Goal: Information Seeking & Learning: Learn about a topic

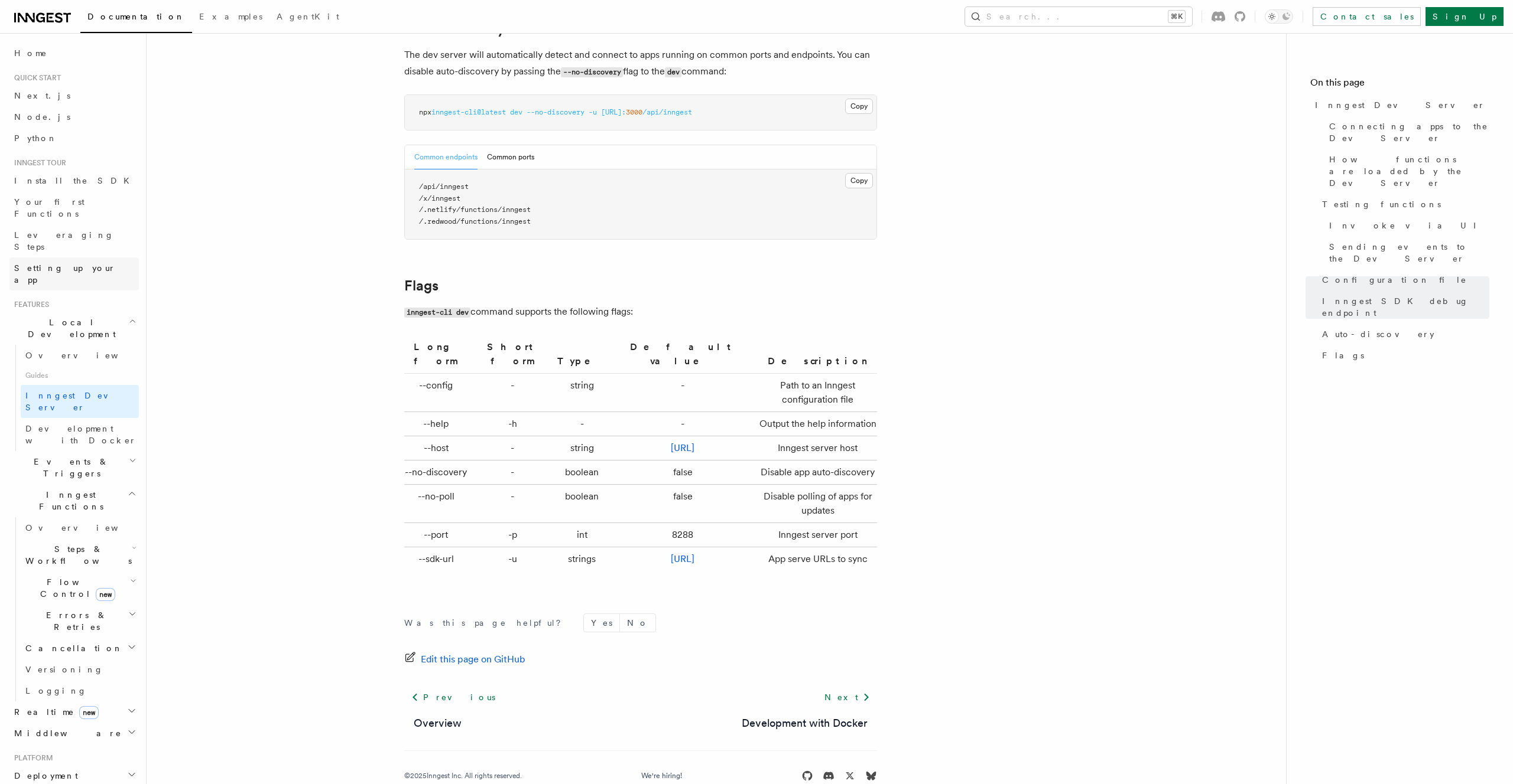
click at [103, 257] on link "Setting up your app" at bounding box center [74, 274] width 130 height 33
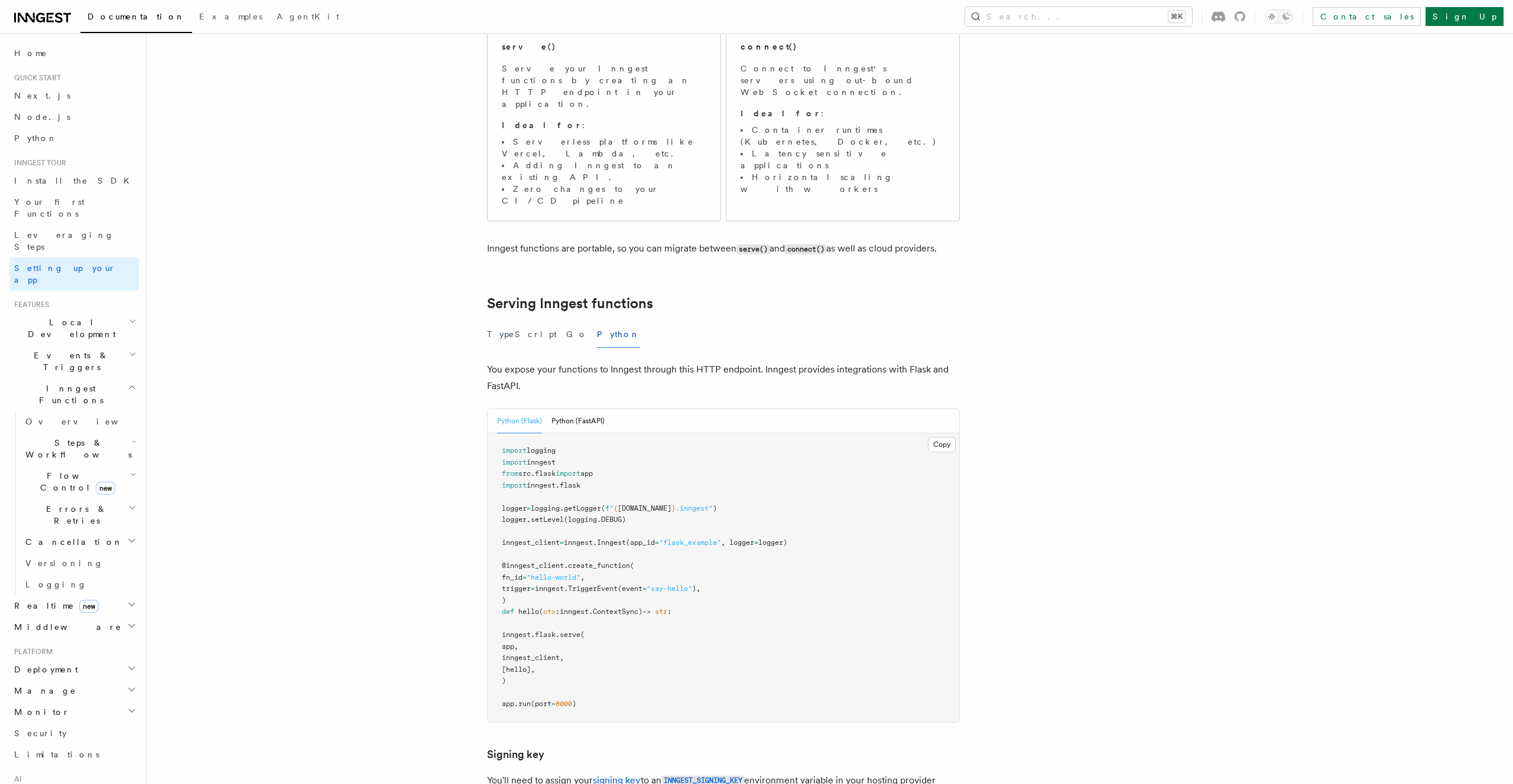
scroll to position [254, 0]
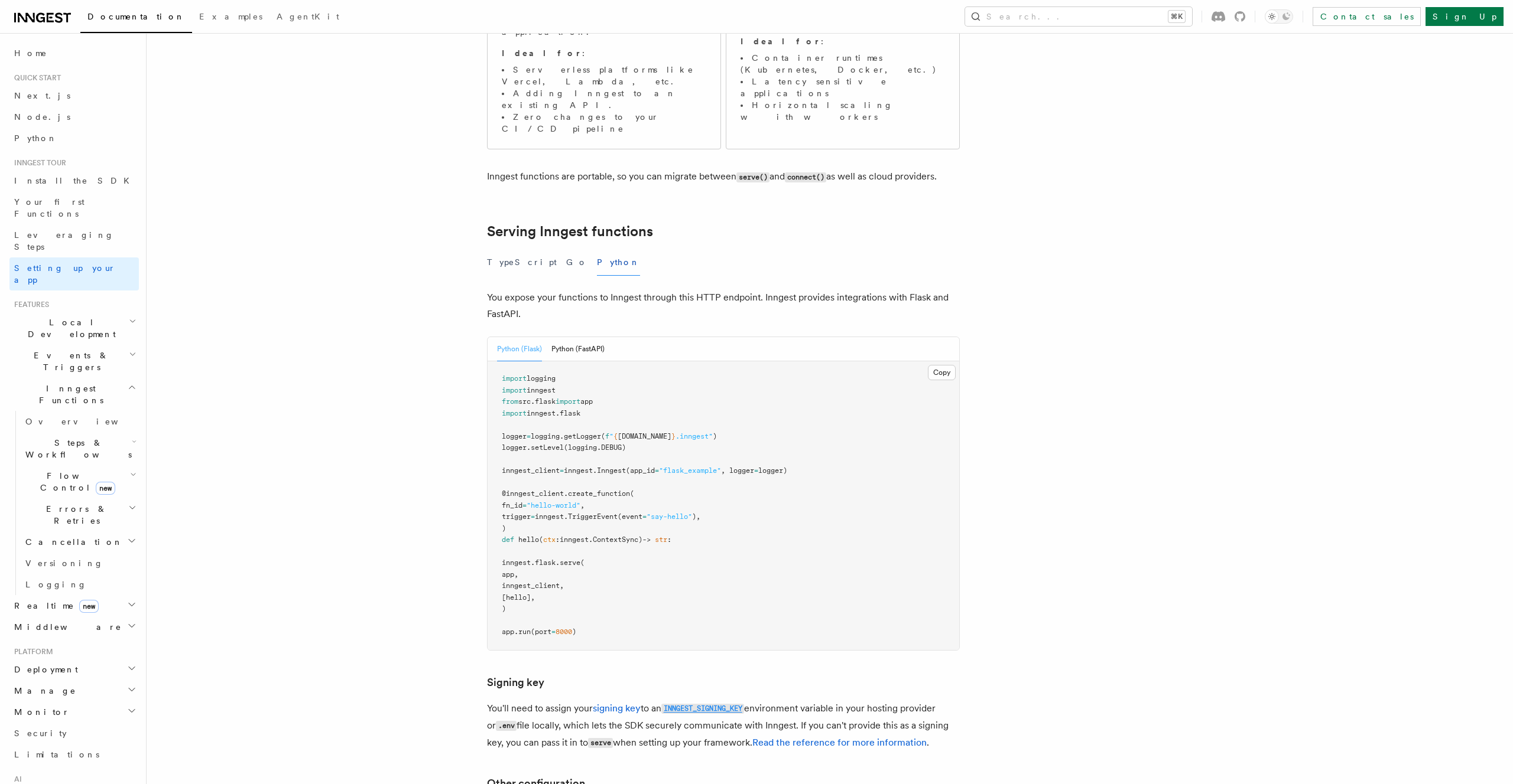
click at [689, 704] on code "INNGEST_SIGNING_KEY" at bounding box center [702, 709] width 82 height 10
click at [614, 703] on link "signing key" at bounding box center [617, 708] width 48 height 11
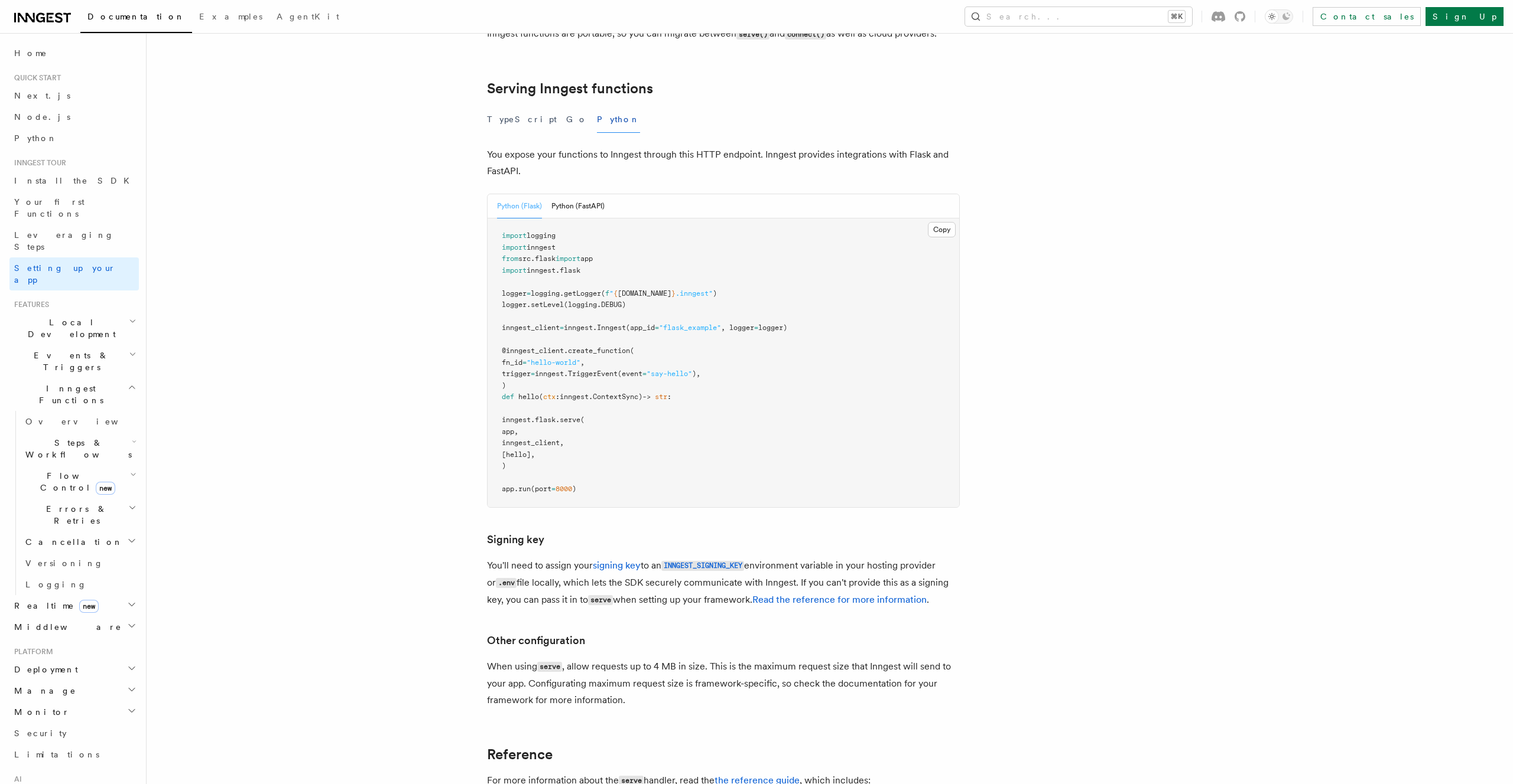
scroll to position [475, 0]
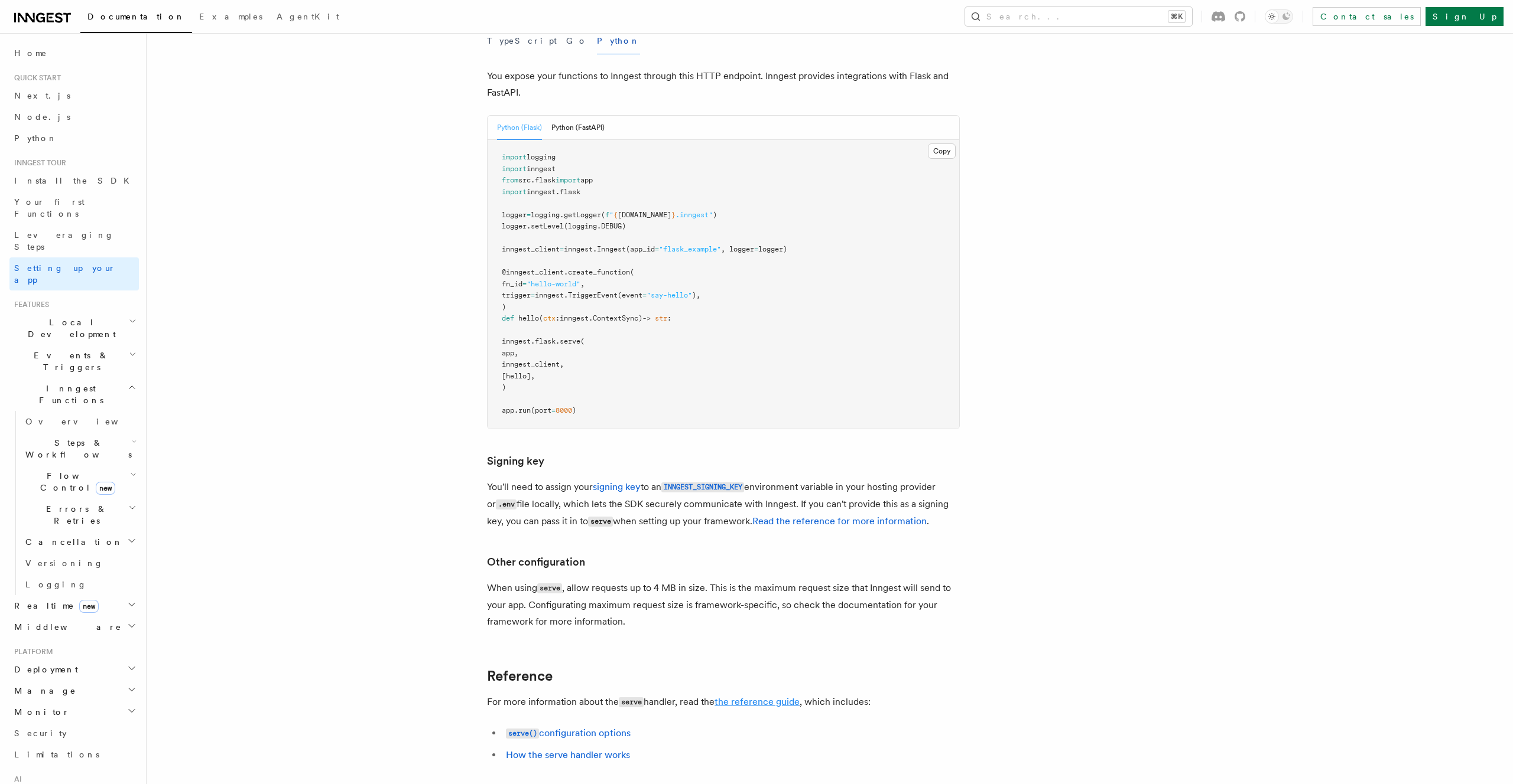
click at [775, 697] on link "the reference guide" at bounding box center [756, 702] width 85 height 11
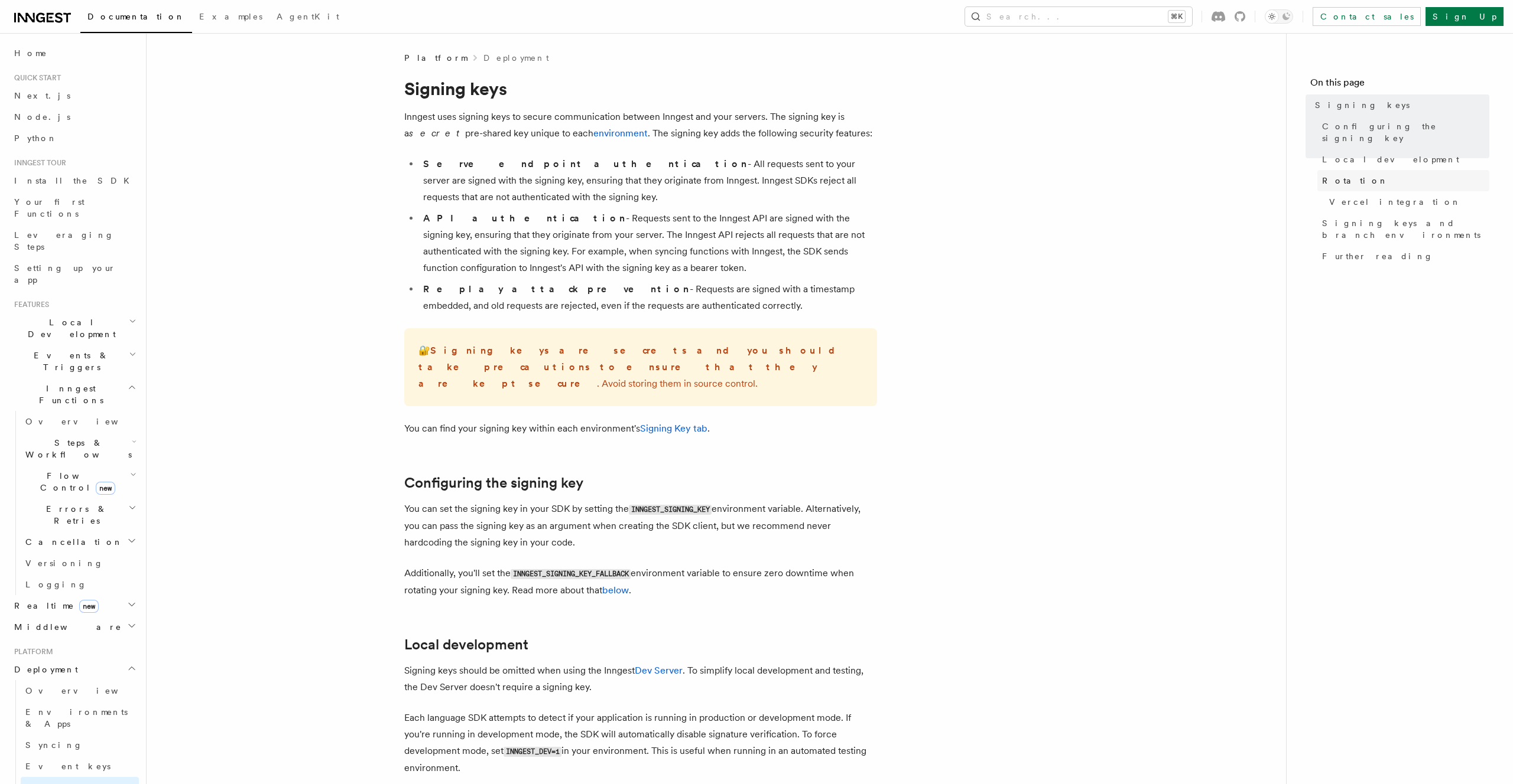
click at [1381, 170] on link "Rotation" at bounding box center [1403, 180] width 172 height 21
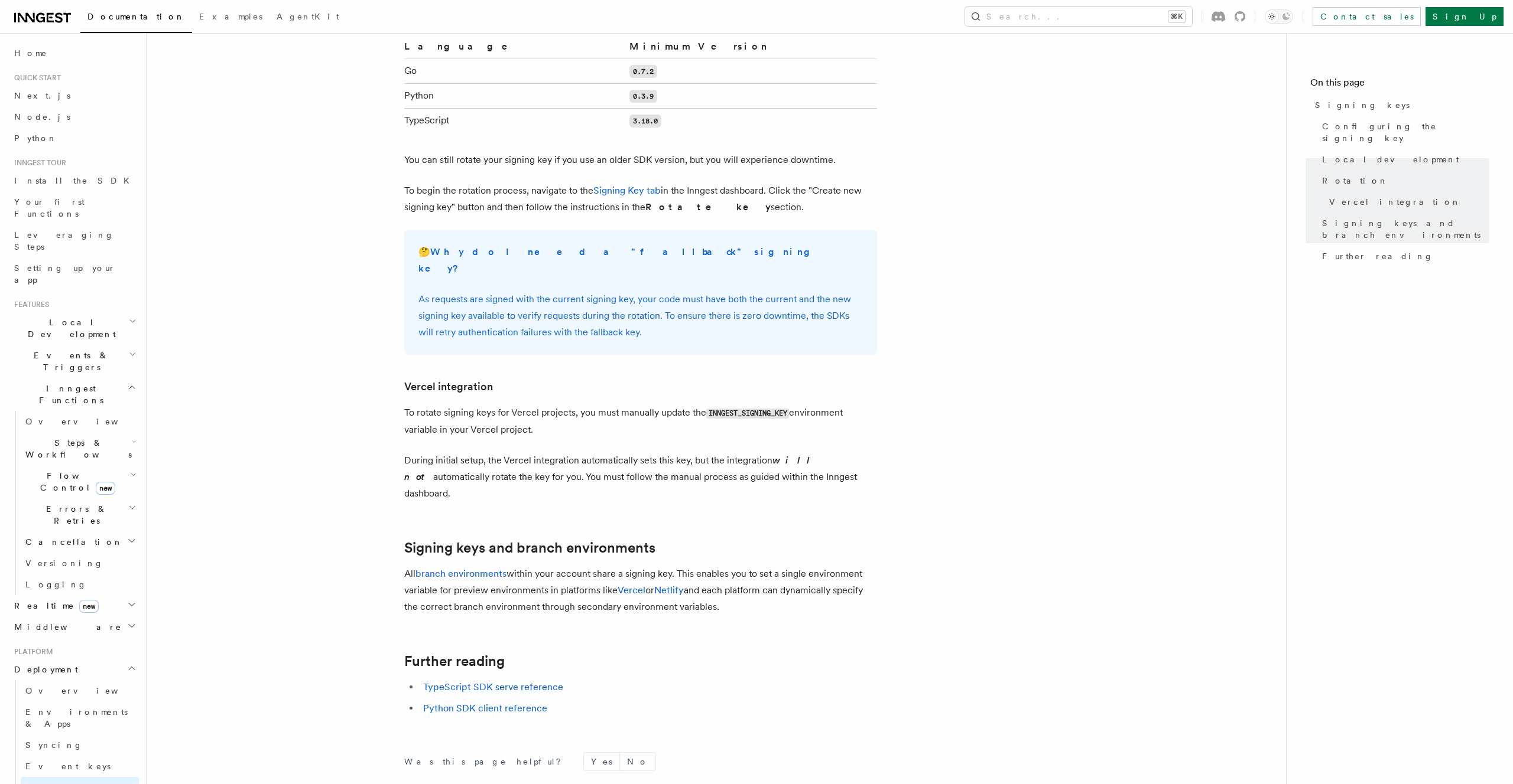
scroll to position [873, 0]
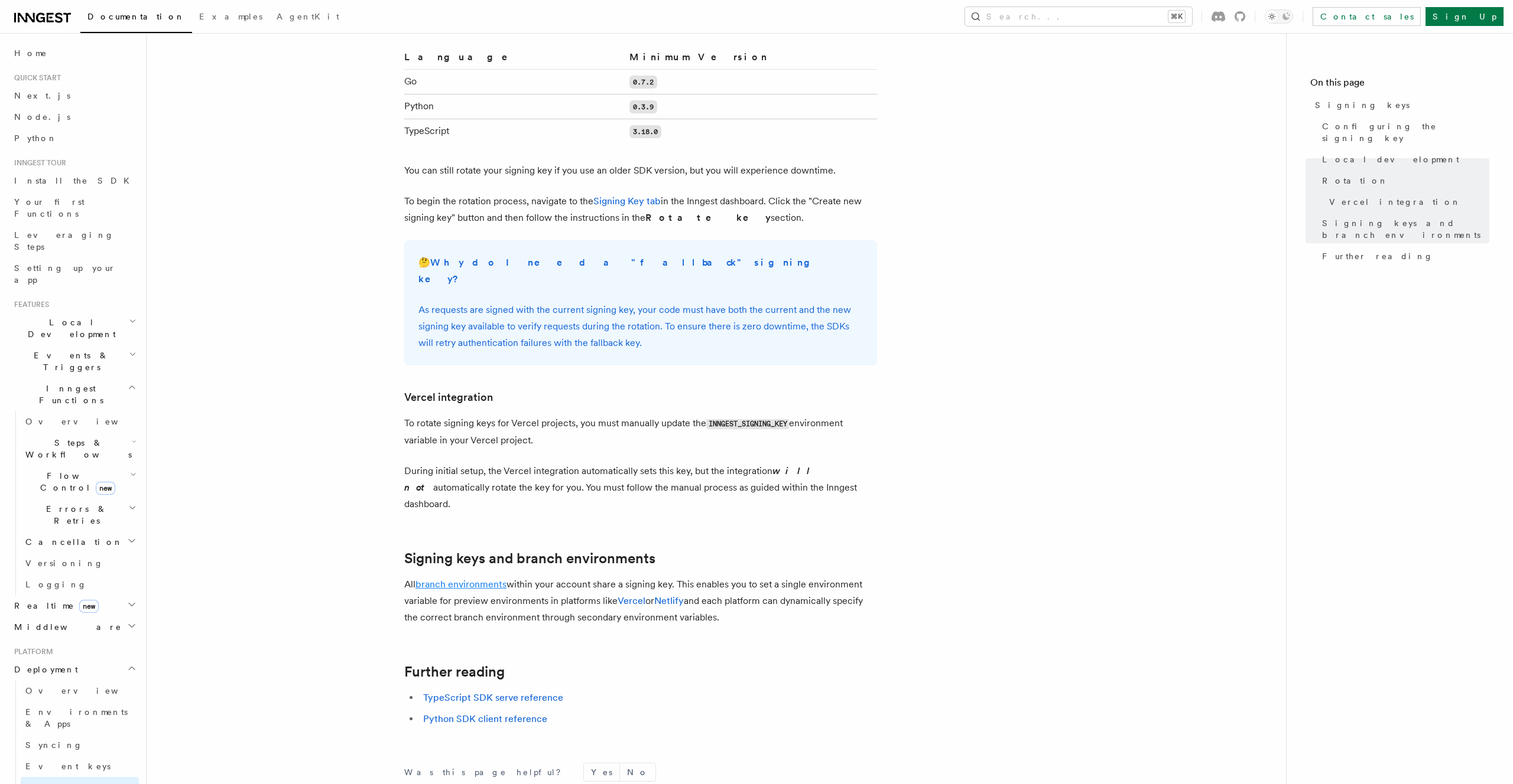
click at [432, 579] on link "branch environments" at bounding box center [461, 584] width 91 height 11
click at [77, 482] on span "Environments & Apps" at bounding box center [82, 494] width 113 height 24
click at [131, 579] on icon "button" at bounding box center [133, 583] width 6 height 9
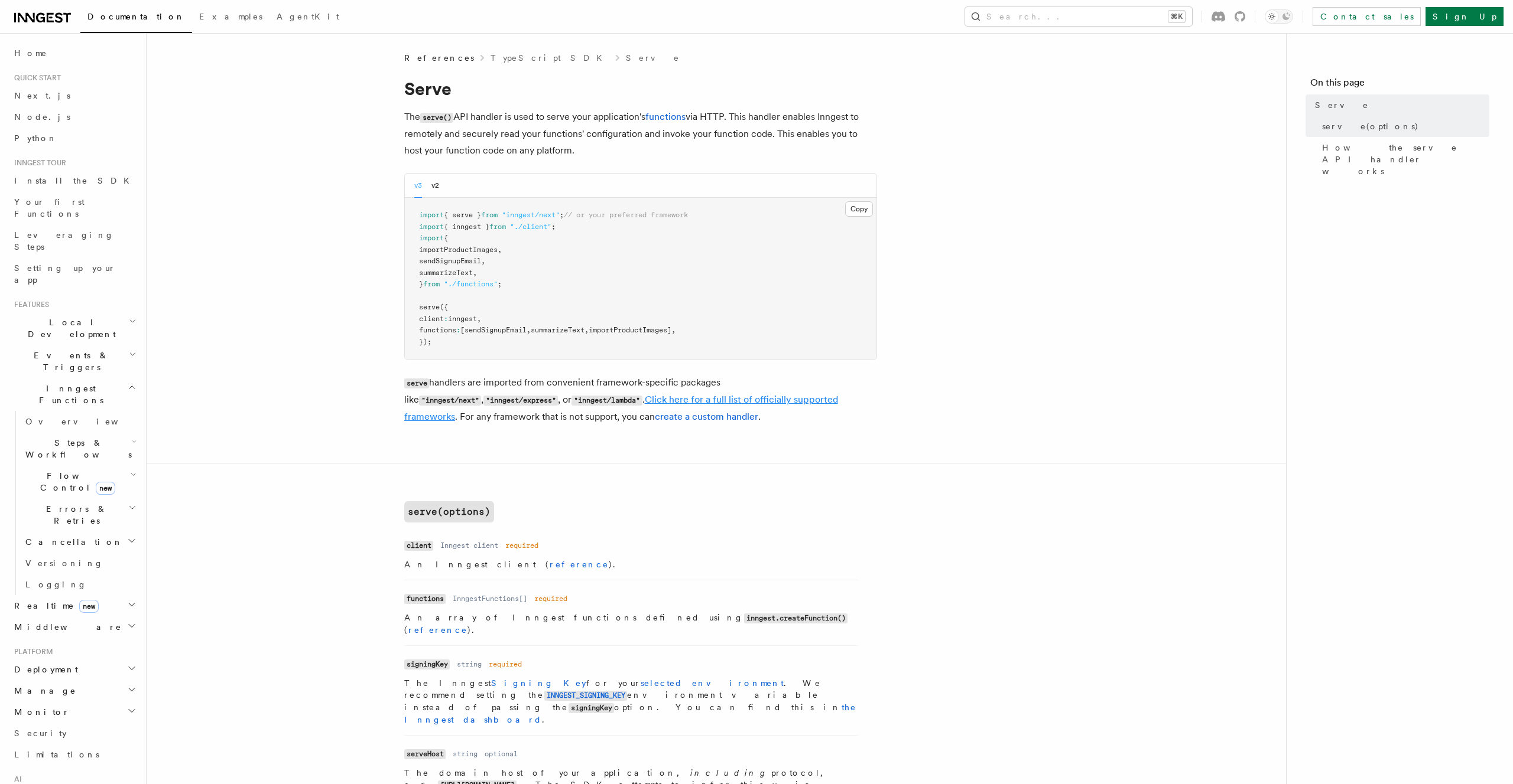
click at [759, 399] on link "Click here for a full list of officially supported frameworks" at bounding box center [620, 407] width 433 height 28
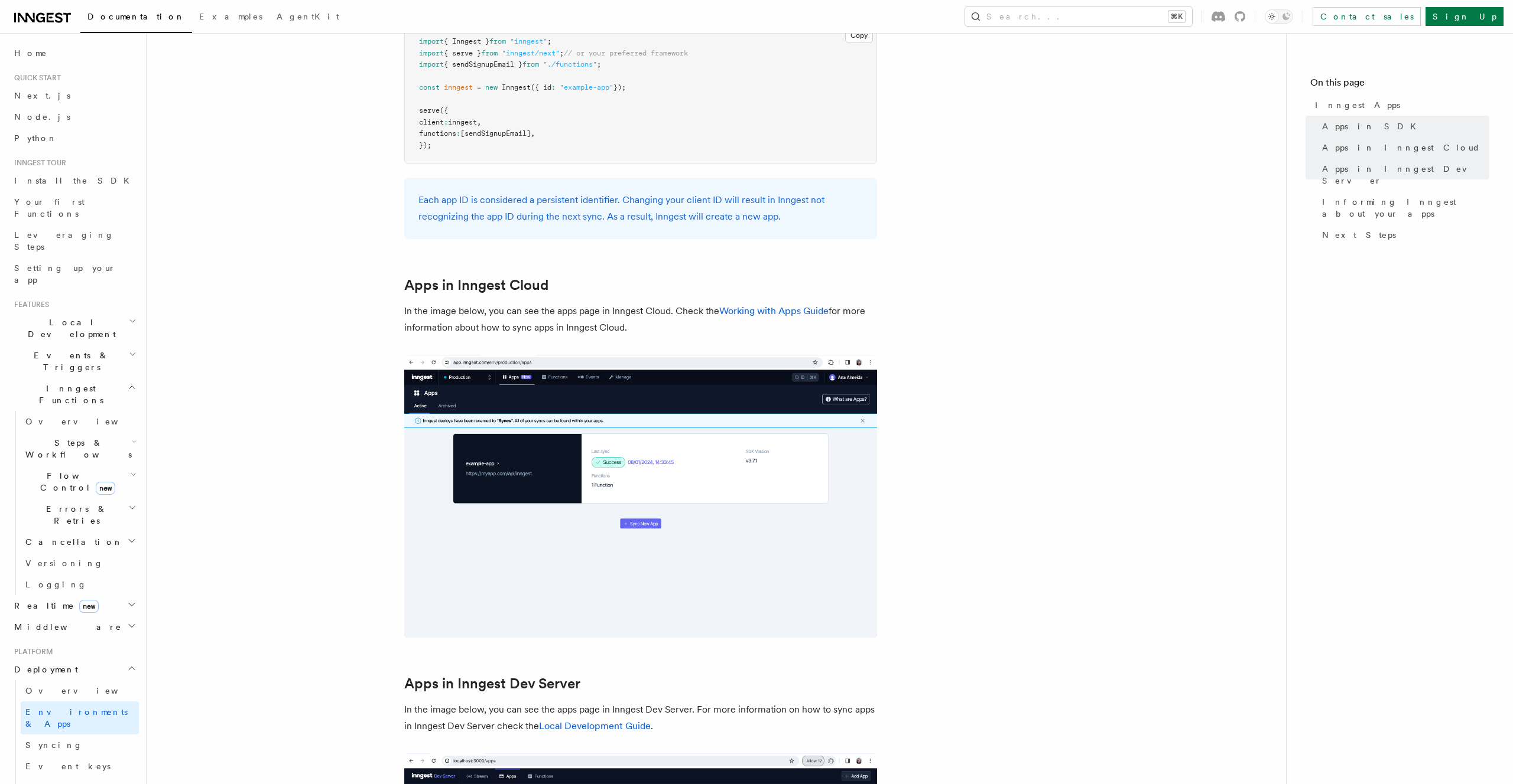
scroll to position [755, 0]
click at [781, 314] on link "Working with Apps Guide" at bounding box center [773, 310] width 109 height 11
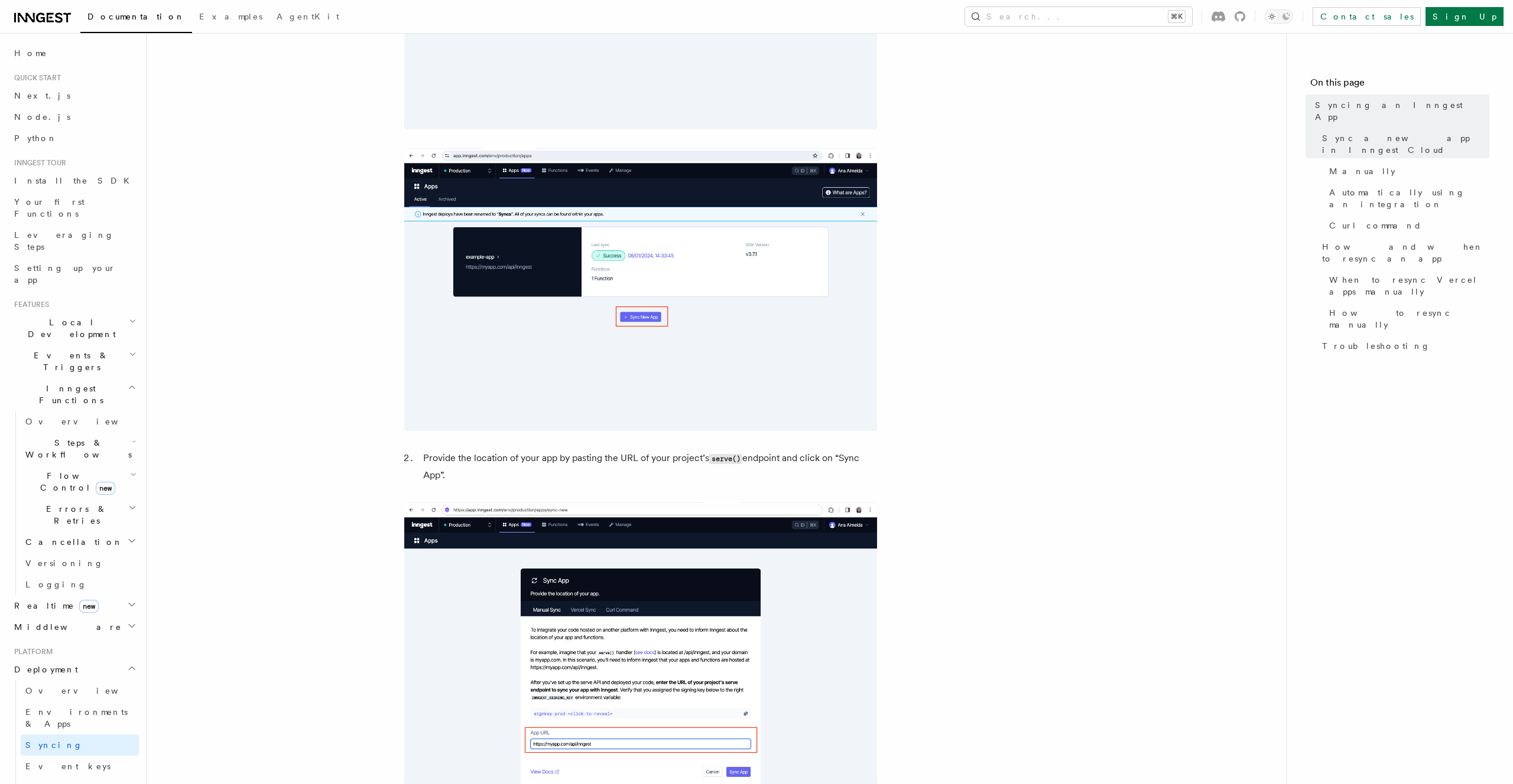
scroll to position [646, 0]
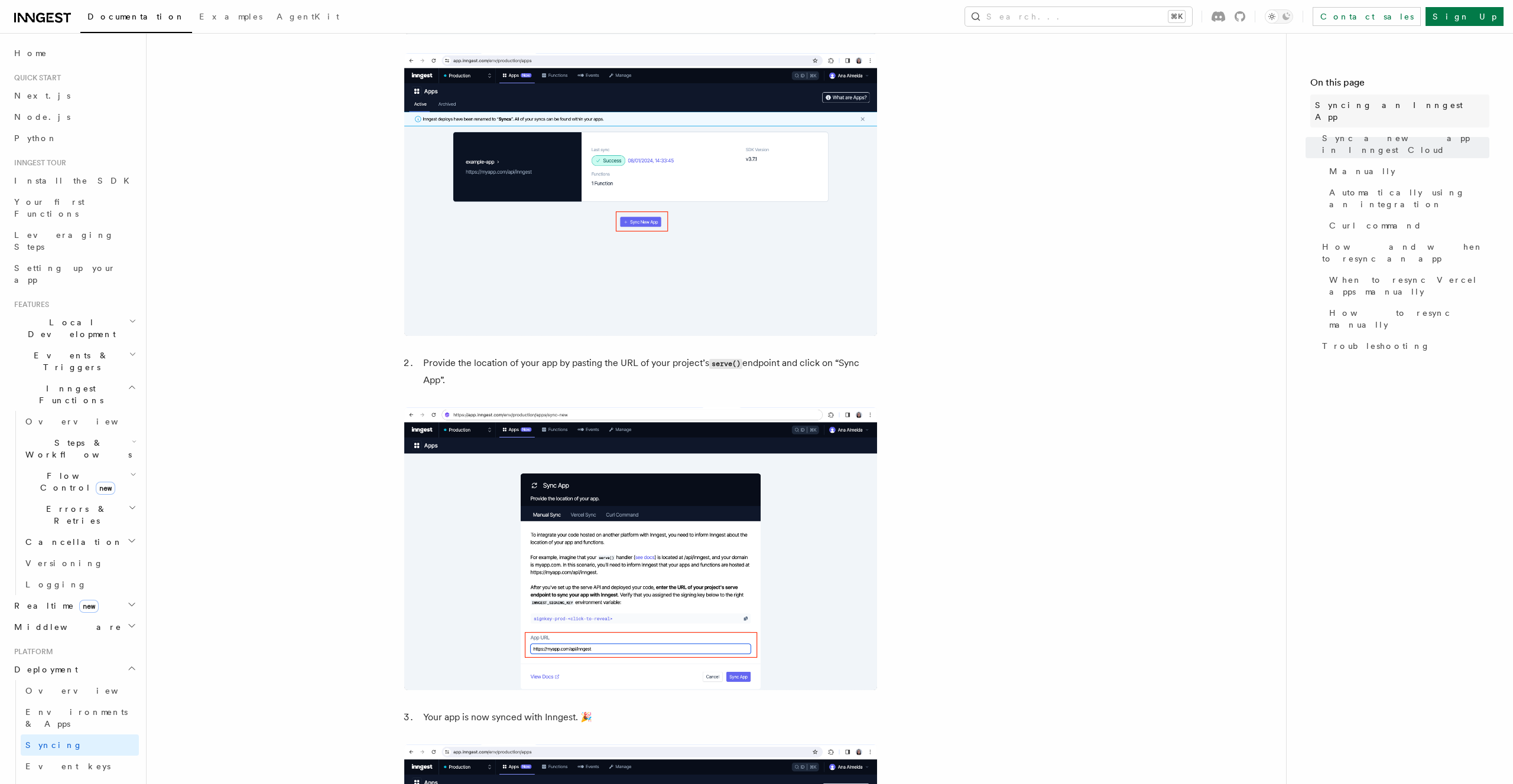
click at [1402, 106] on span "Syncing an Inngest App" at bounding box center [1401, 112] width 174 height 24
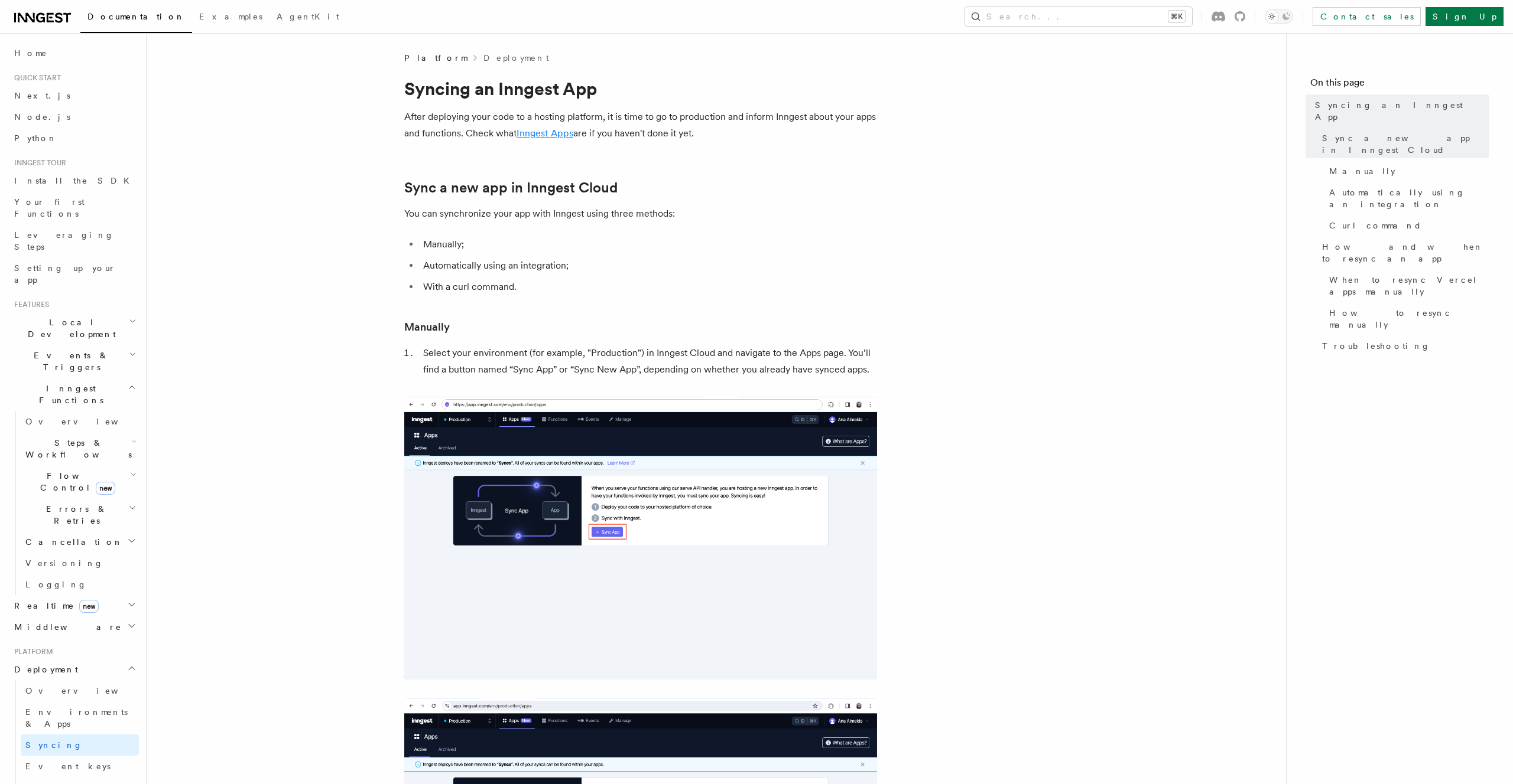
click at [538, 136] on link "Inngest Apps" at bounding box center [545, 133] width 57 height 11
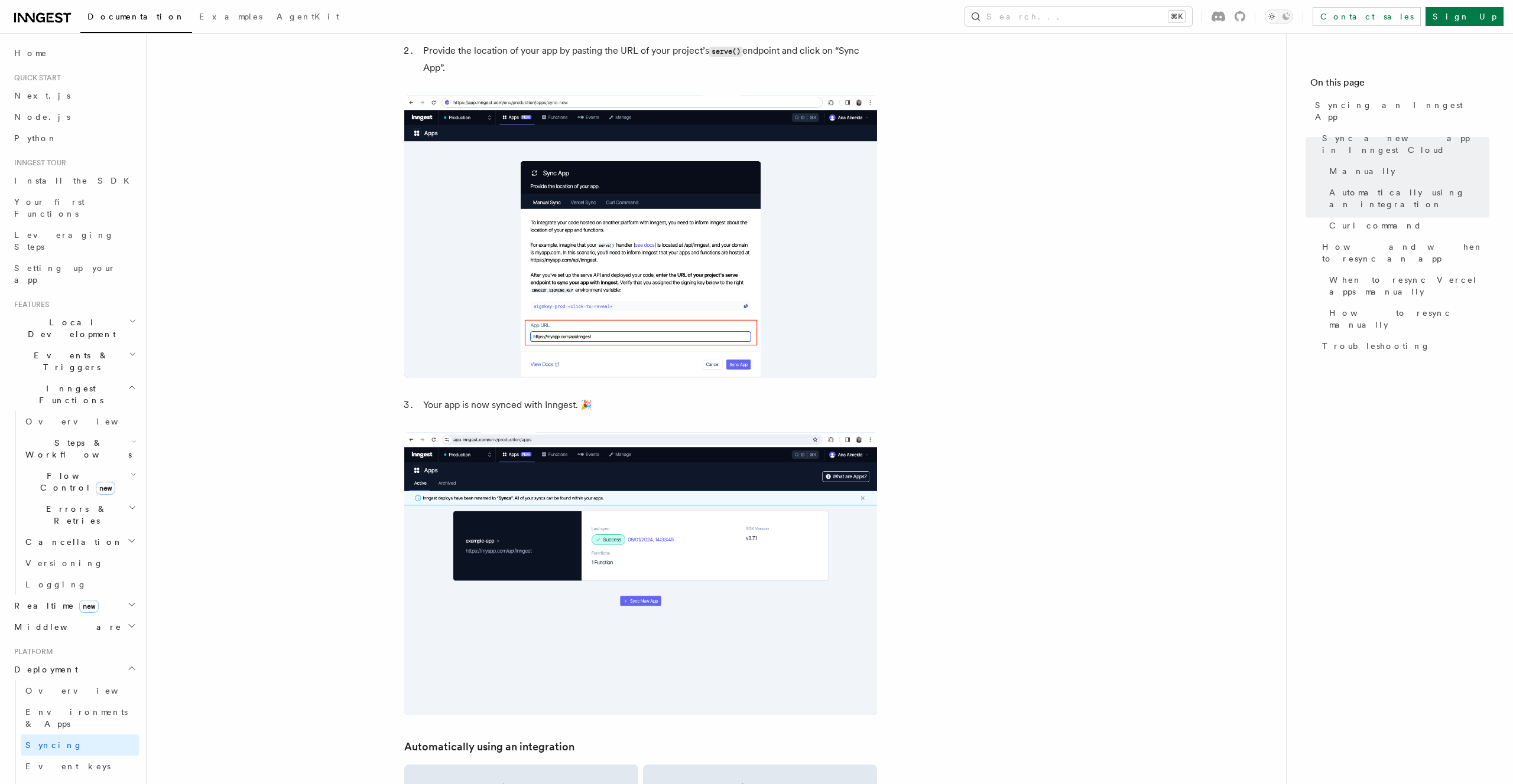
scroll to position [807, 0]
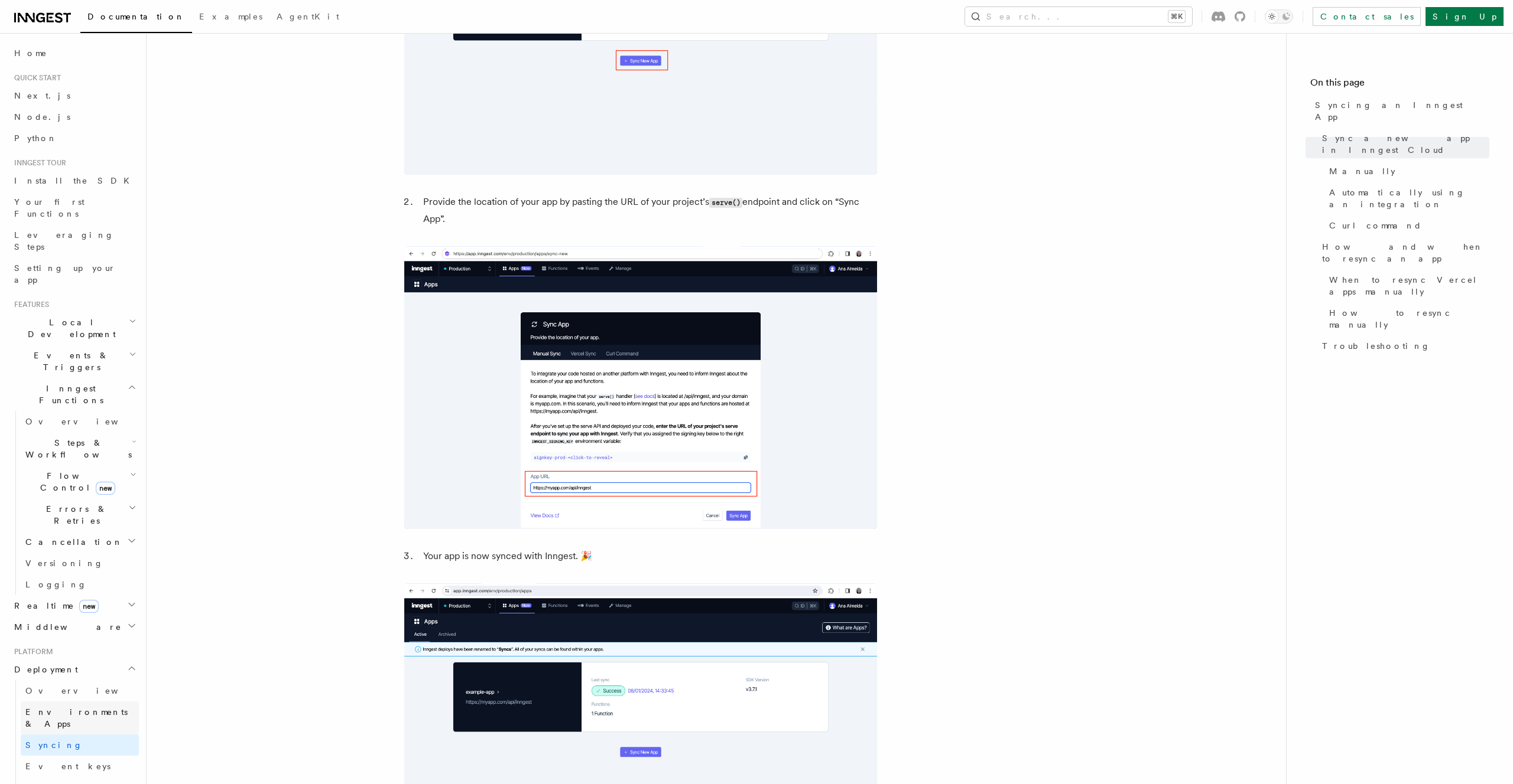
click at [70, 708] on span "Environments & Apps" at bounding box center [76, 718] width 102 height 21
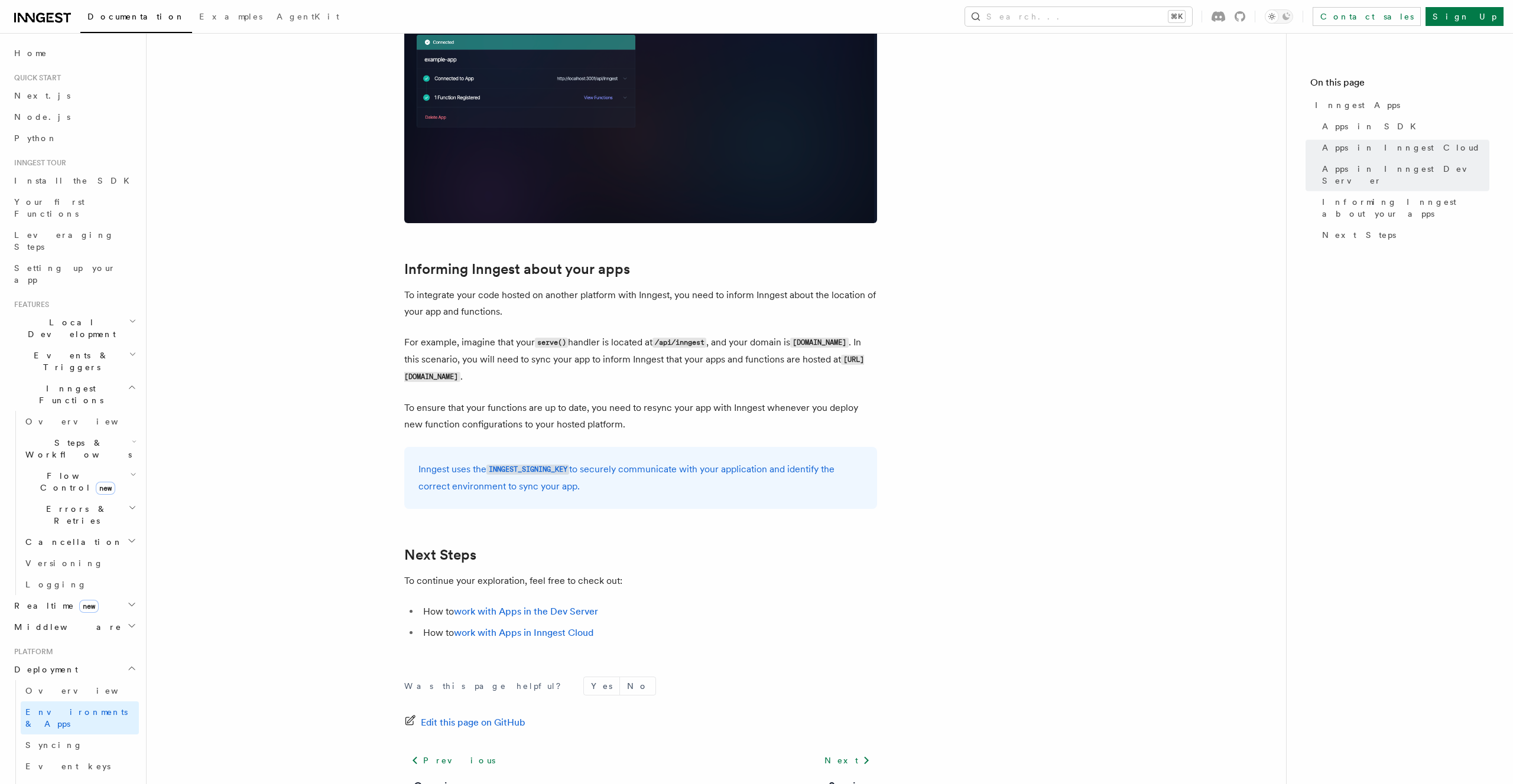
scroll to position [1656, 0]
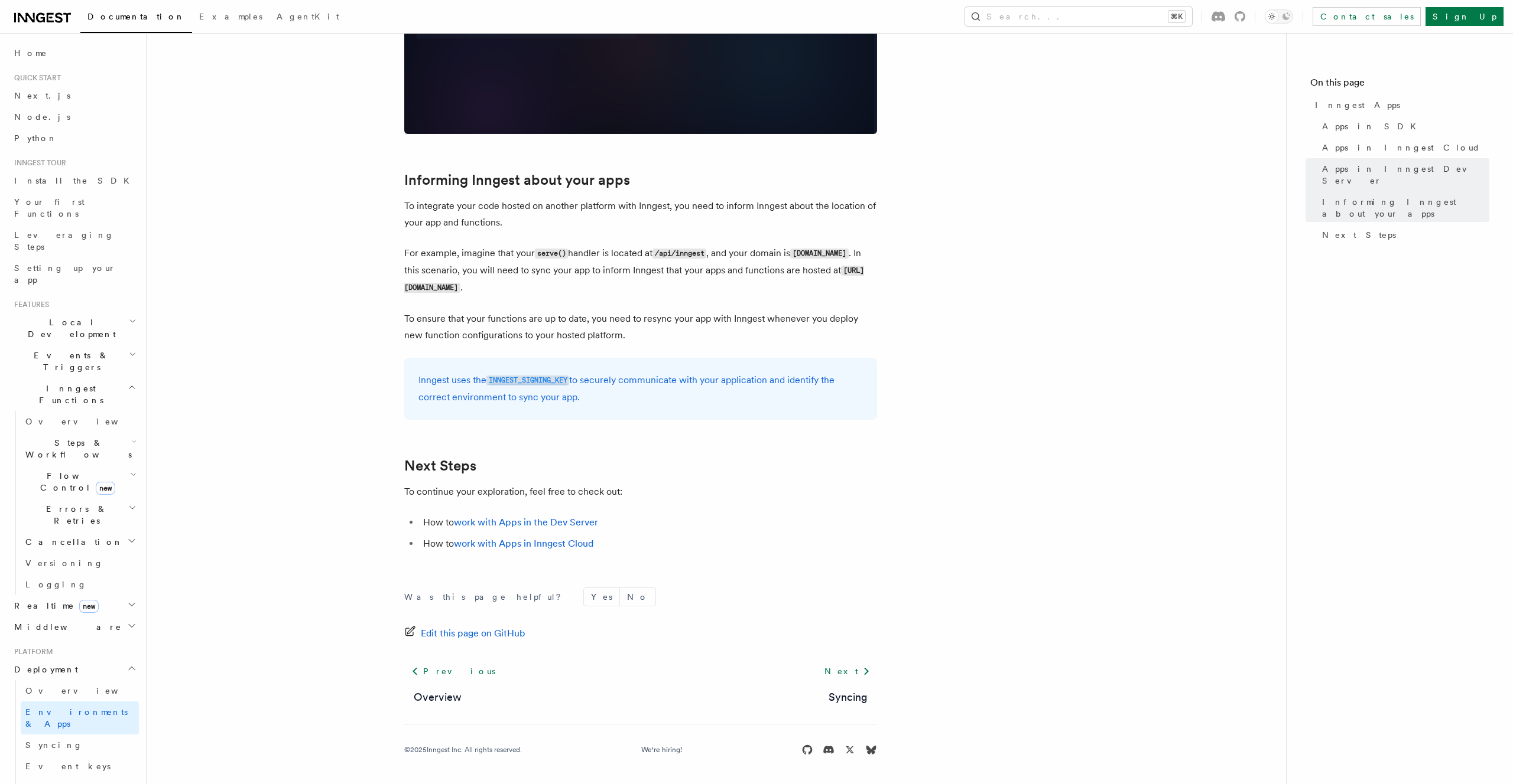
click at [516, 377] on code "INNGEST_SIGNING_KEY" at bounding box center [528, 381] width 82 height 10
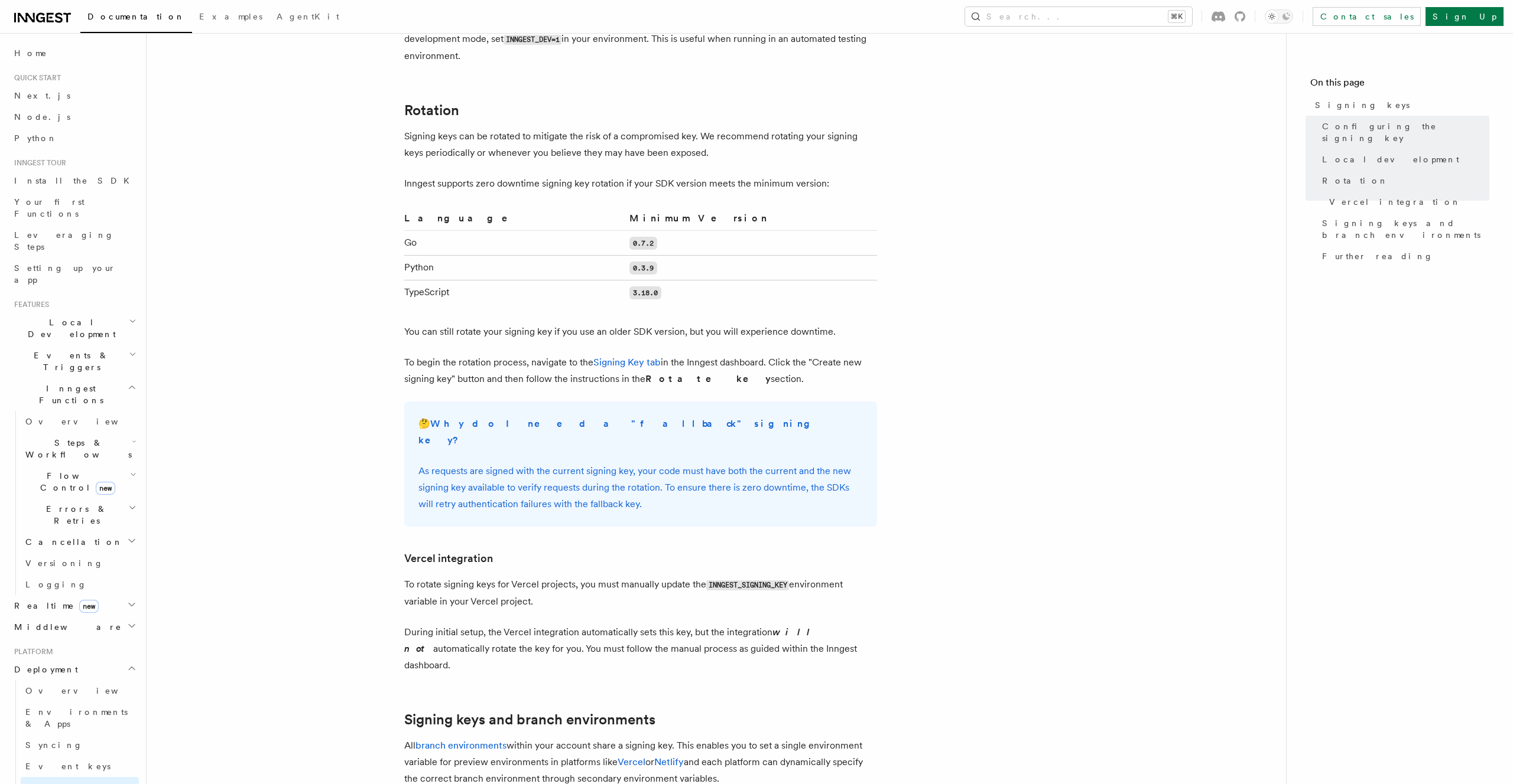
scroll to position [829, 0]
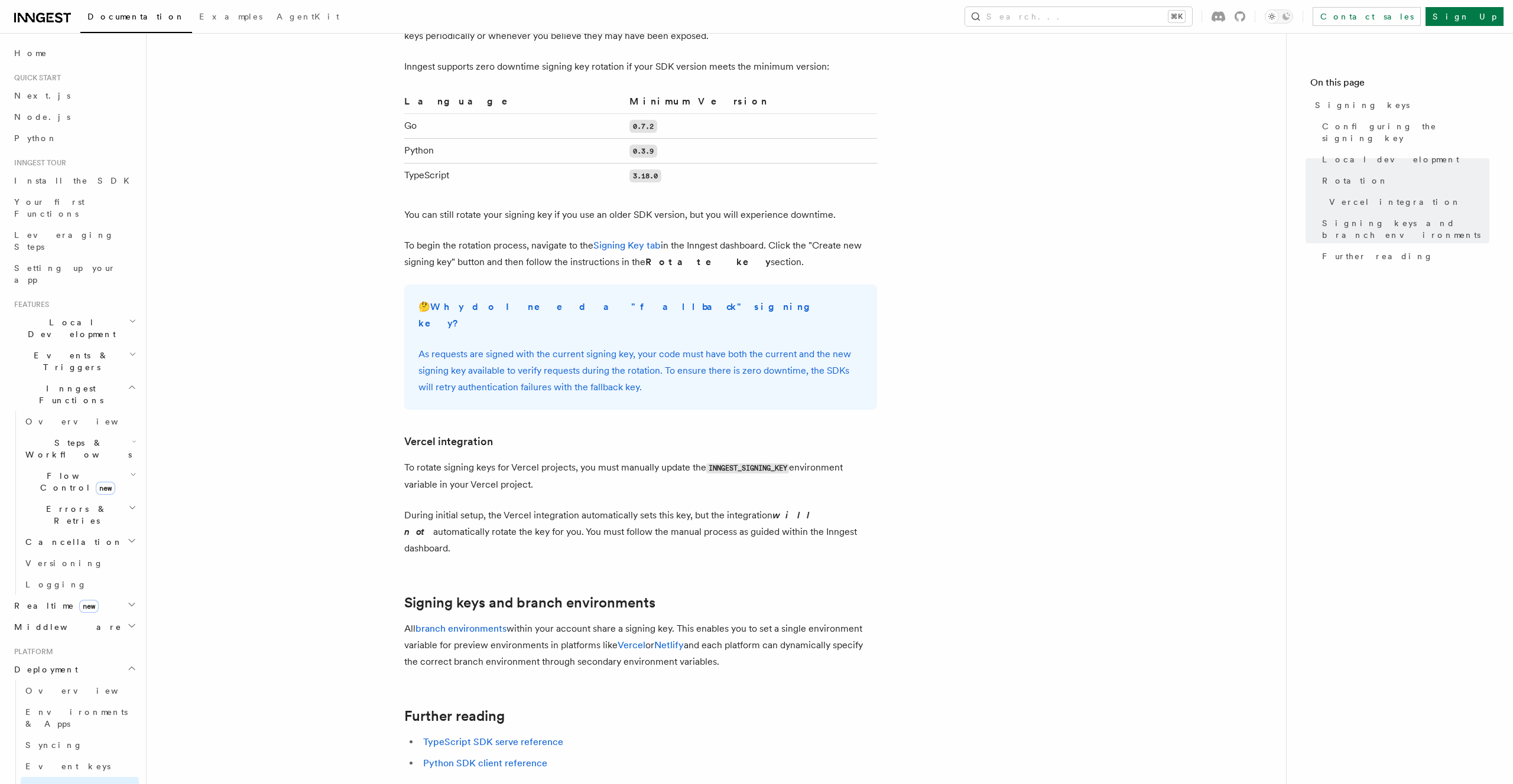
click at [438, 285] on div "🤔 Why do I need a "fallback" signing key? As requests are signed with the curre…" at bounding box center [640, 347] width 473 height 125
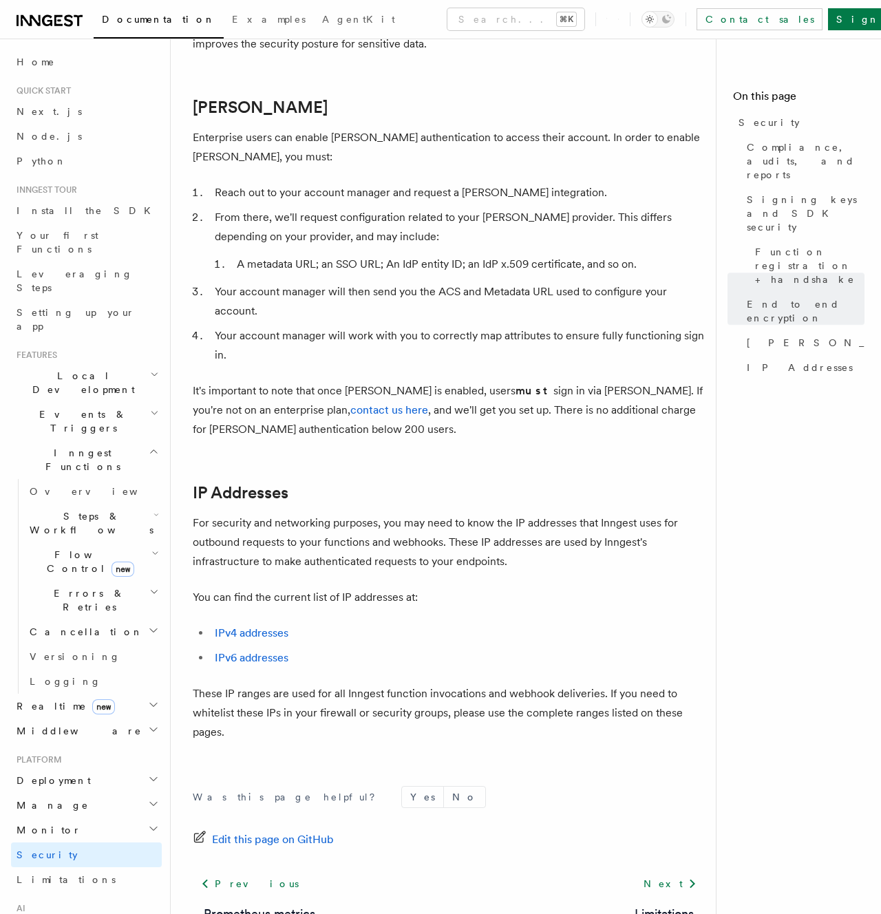
scroll to position [1535, 0]
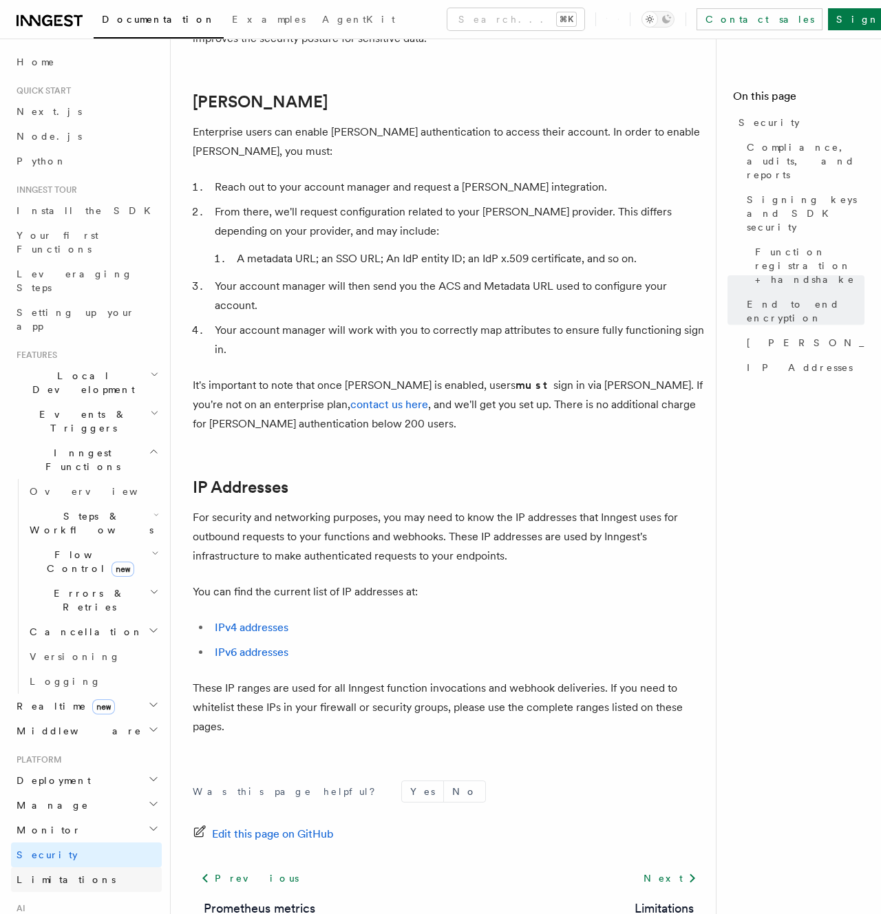
click at [45, 874] on span "Limitations" at bounding box center [66, 879] width 99 height 11
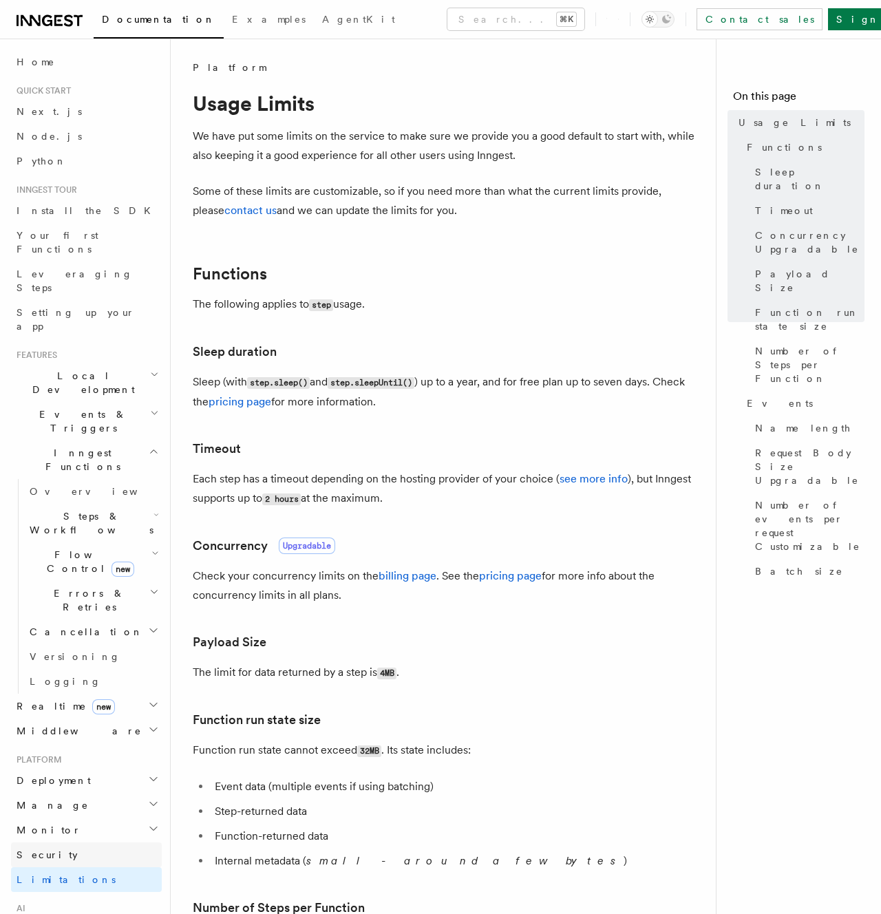
click at [57, 843] on link "Security" at bounding box center [86, 855] width 151 height 25
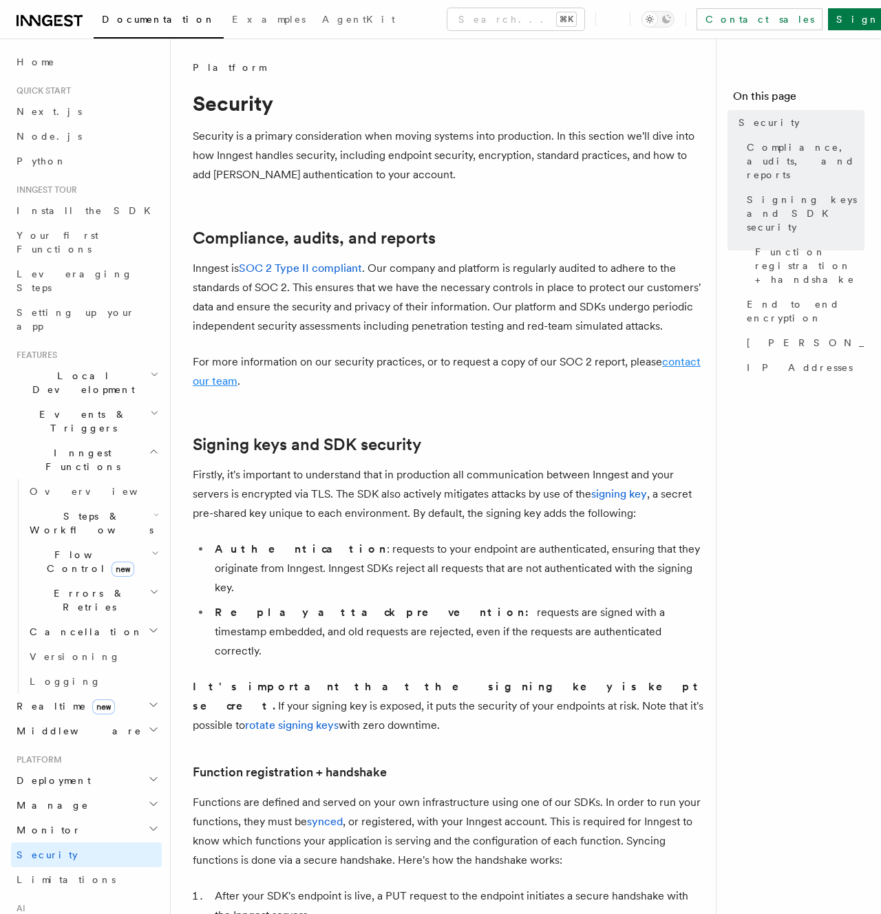
click at [677, 361] on link "contact our team" at bounding box center [447, 371] width 508 height 32
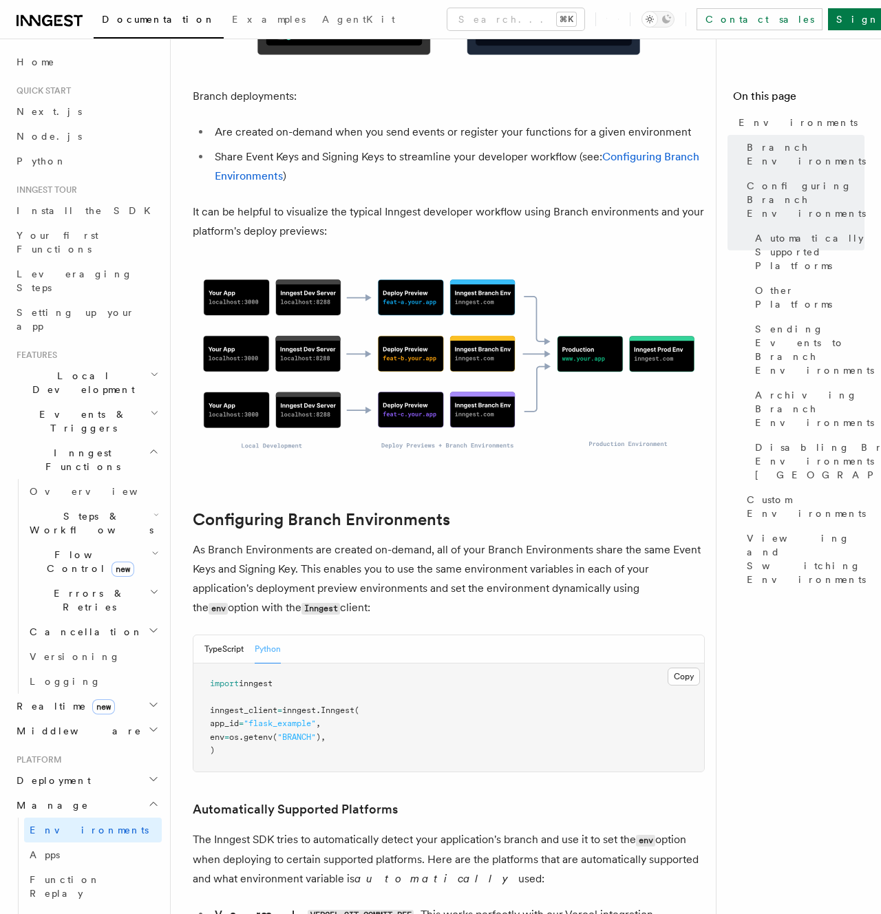
scroll to position [848, 0]
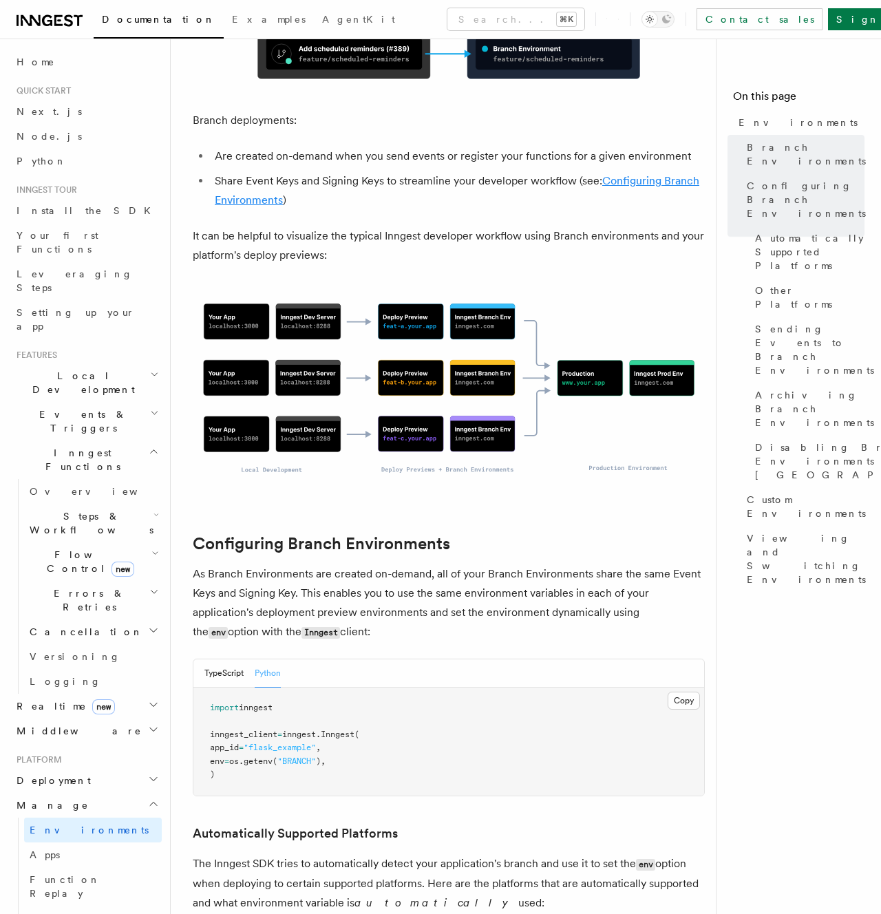
click at [640, 174] on link "Configuring Branch Environments" at bounding box center [457, 190] width 485 height 32
